Goal: Complete application form

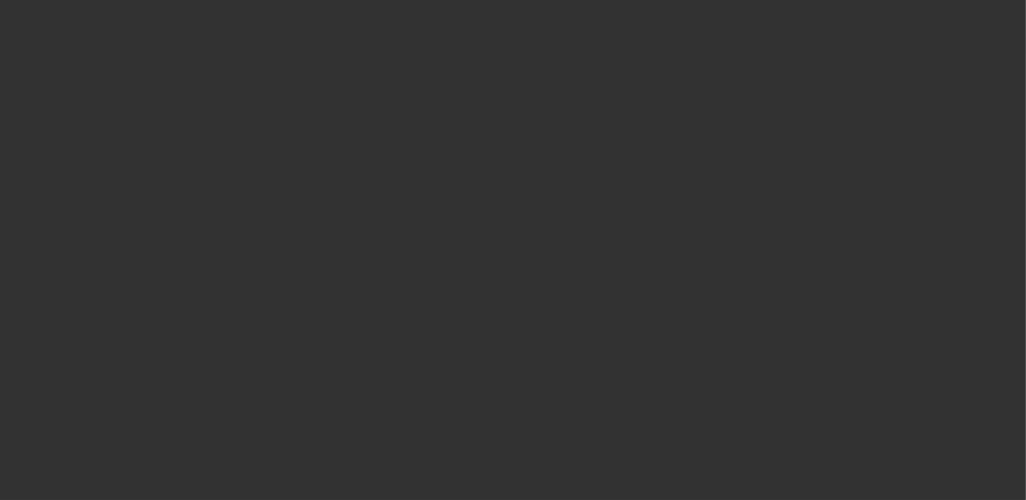
select select "0"
select select "0.1"
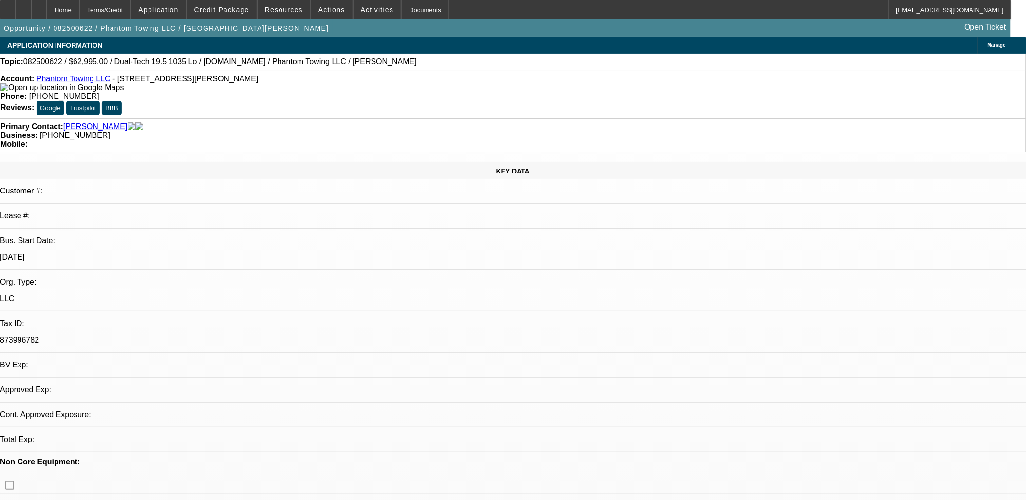
select select "1"
select select "2"
select select "4"
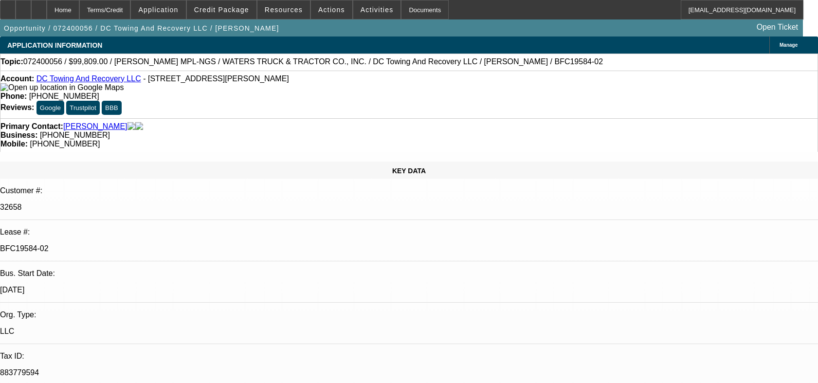
select select "0"
select select "2"
select select "0.1"
select select "4"
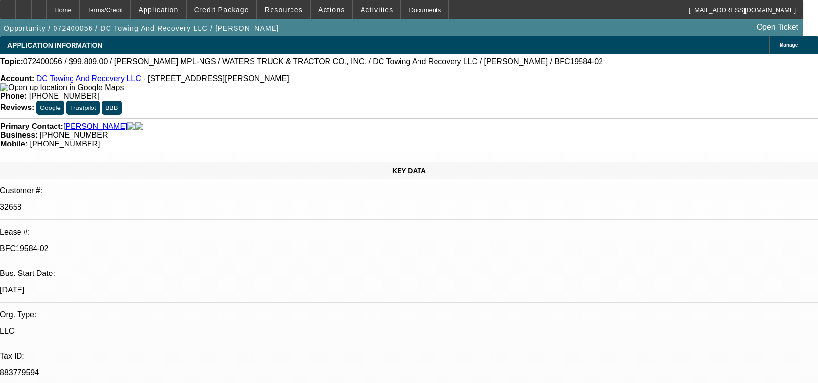
select select "0"
select select "2"
select select "0.1"
select select "4"
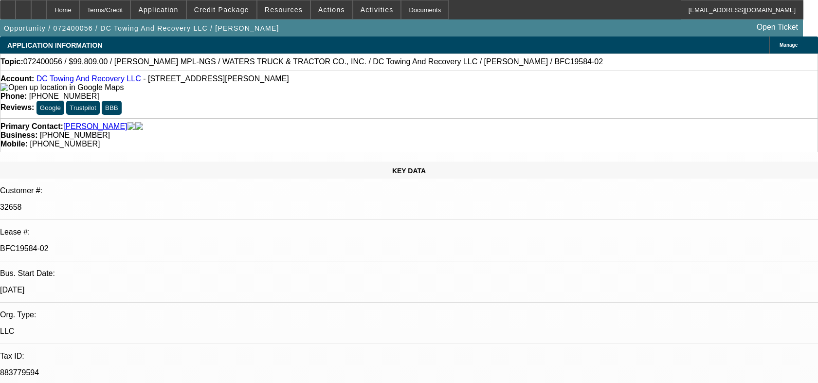
select select "0"
select select "2"
select select "0.1"
select select "4"
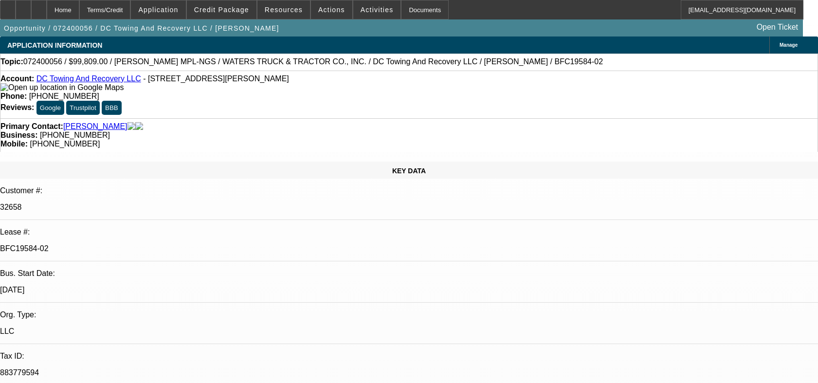
select select "0"
select select "6"
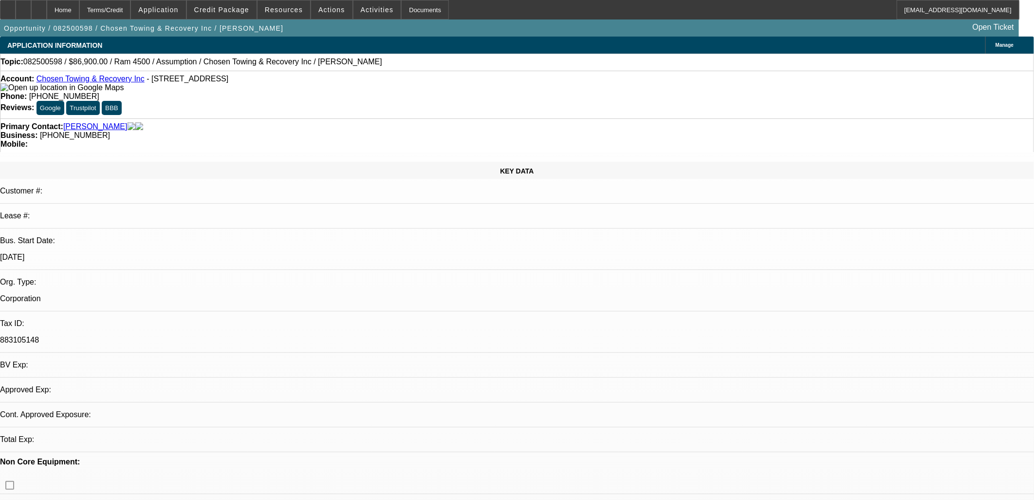
select select "0"
select select "3"
select select "2"
select select "0"
select select "4"
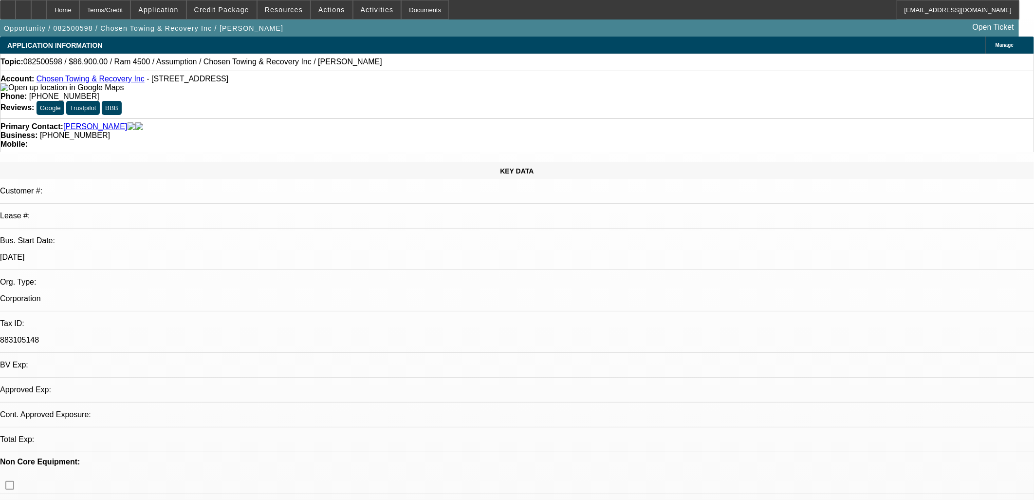
select select "0"
select select "2"
select select "0.1"
select select "4"
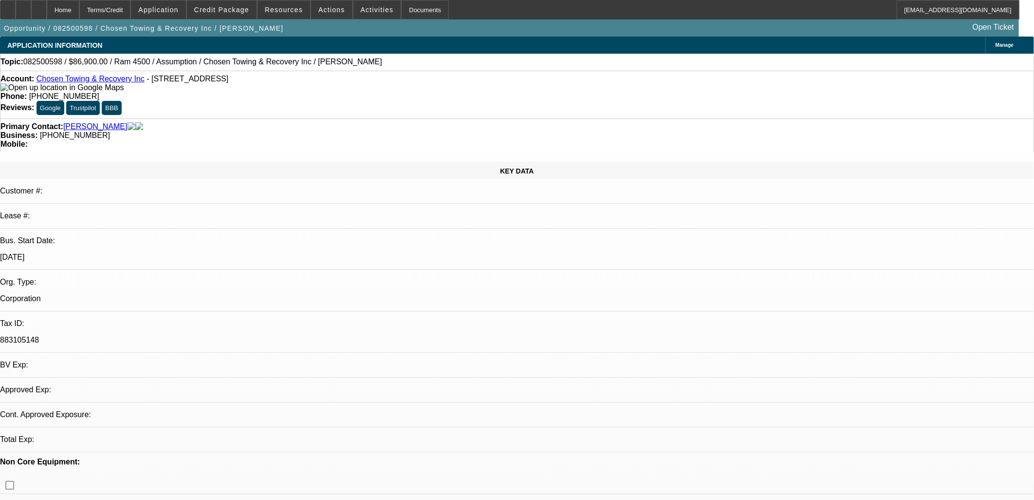
select select "0"
select select "3"
select select "2"
select select "0"
select select "4"
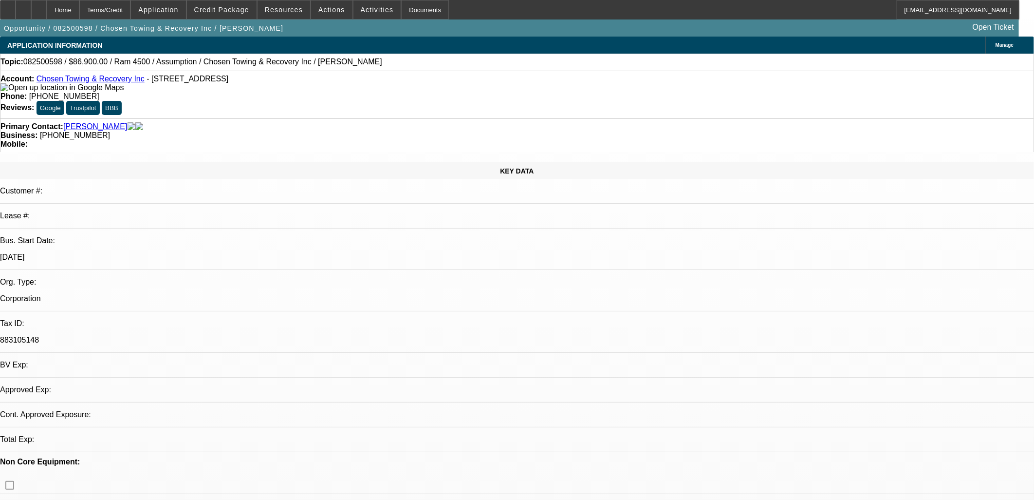
select select "0"
select select "3"
select select "2"
select select "0"
select select "4"
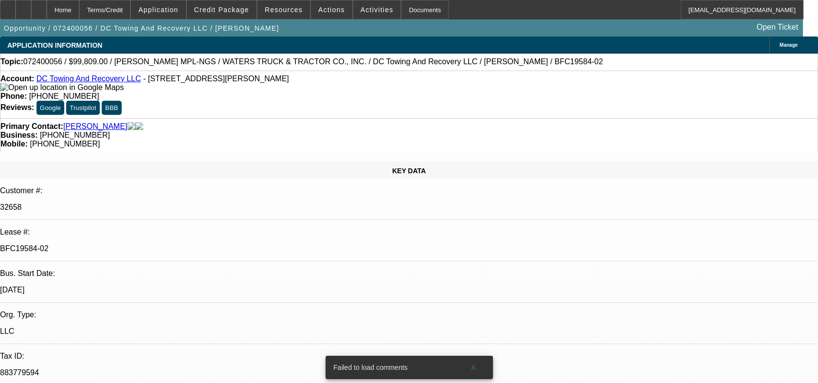
select select "0"
select select "2"
select select "0.1"
select select "0"
select select "2"
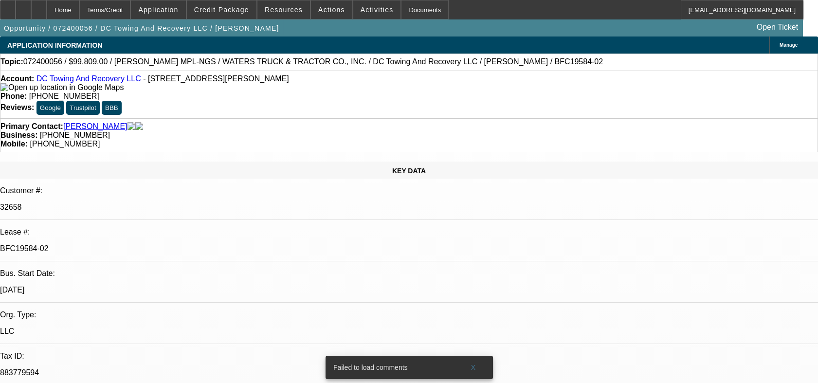
select select "0.1"
select select "0"
select select "2"
select select "0.1"
select select "0"
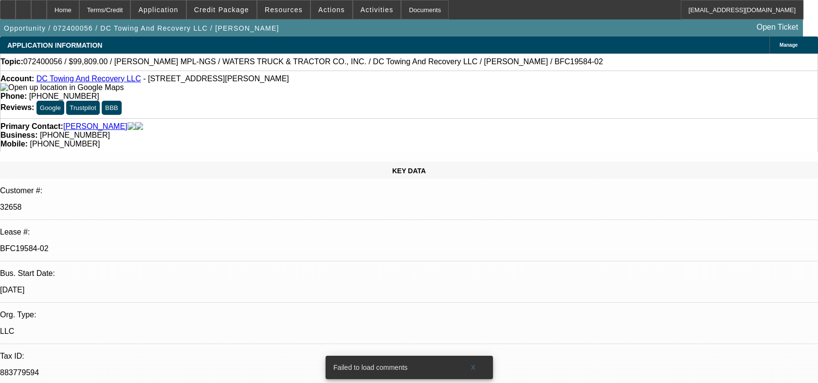
select select "0"
select select "1"
select select "2"
select select "4"
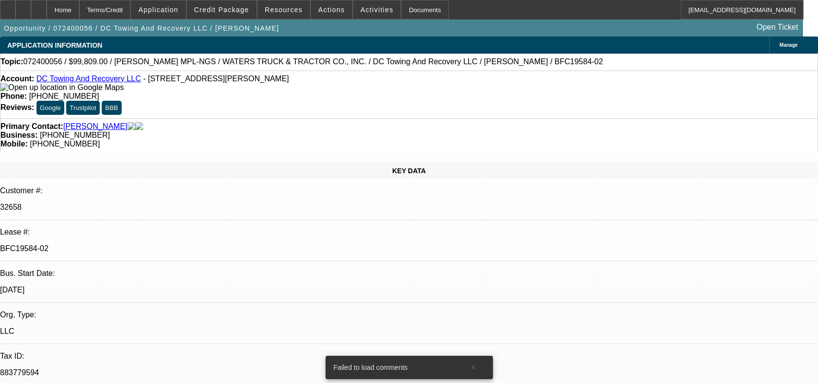
select select "1"
select select "2"
select select "4"
select select "1"
select select "2"
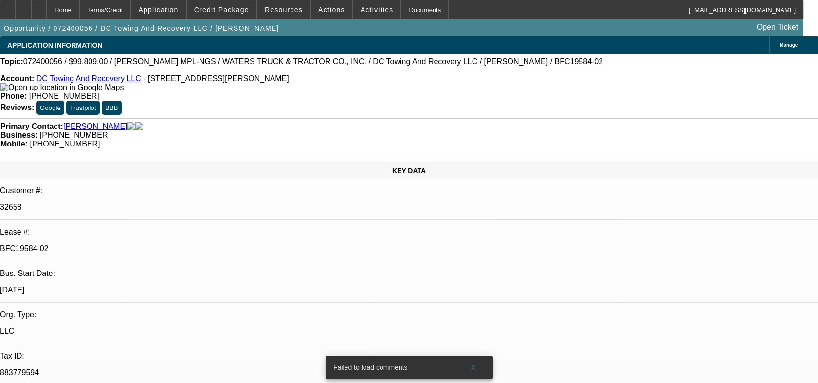
select select "4"
select select "1"
select select "6"
